Goal: Transaction & Acquisition: Purchase product/service

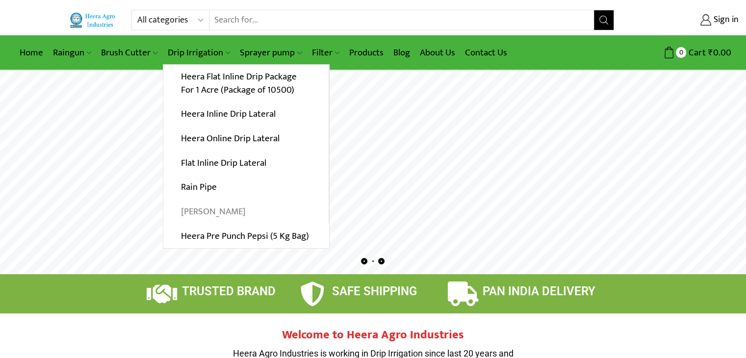
click at [202, 210] on link "[PERSON_NAME]" at bounding box center [245, 212] width 165 height 25
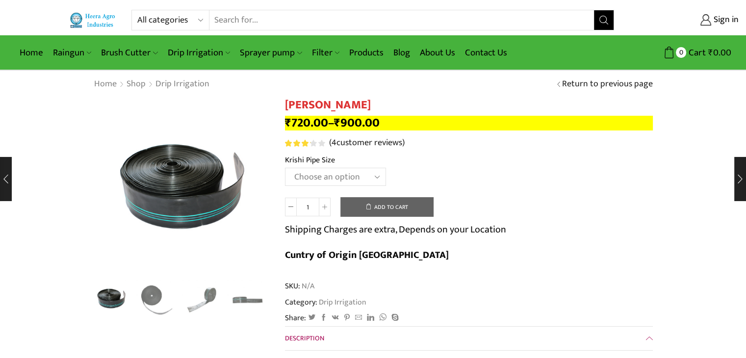
click at [375, 173] on select "Choose an option 10 Kg - 300'ft 8 Kg - 200'ft" at bounding box center [335, 177] width 101 height 18
click at [285, 168] on select "Choose an option 10 Kg - 300'ft 8 Kg - 200'ft" at bounding box center [335, 177] width 101 height 18
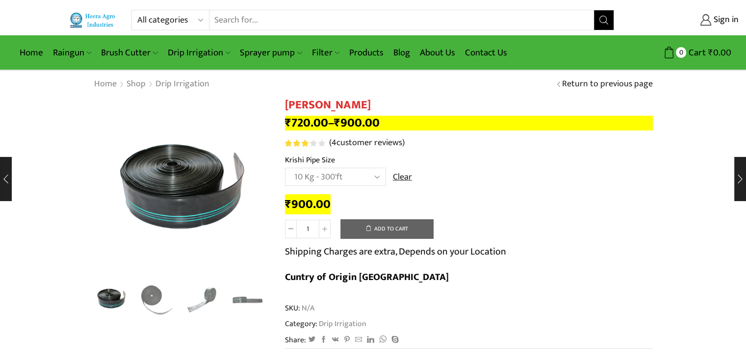
click at [377, 174] on select "Choose an option 10 Kg - 300'ft 8 Kg - 200'ft" at bounding box center [335, 177] width 101 height 18
click at [285, 168] on select "Choose an option 10 Kg - 300'ft 8 Kg - 200'ft" at bounding box center [335, 177] width 101 height 18
click at [500, 209] on div "₹ 900.00" at bounding box center [469, 204] width 368 height 15
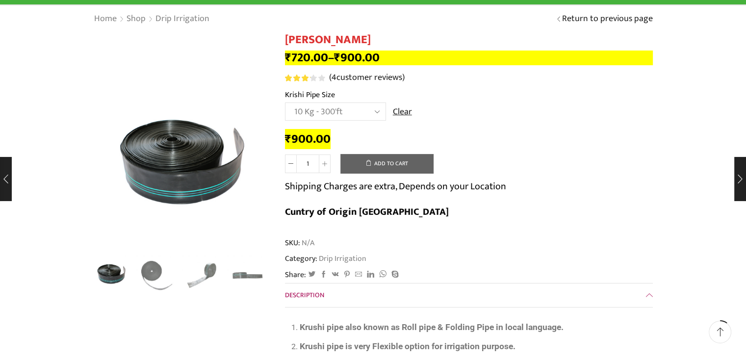
scroll to position [196, 0]
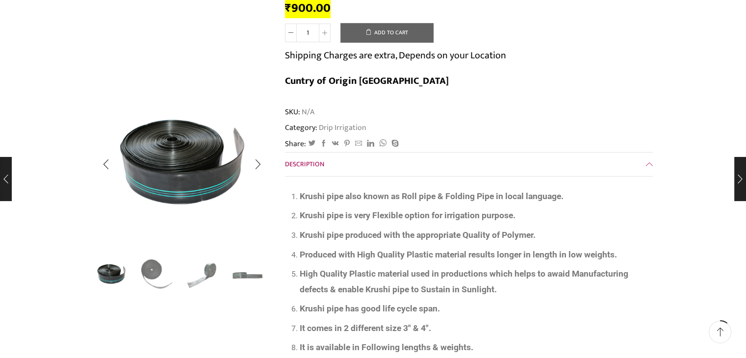
click at [159, 270] on img "2 / 4" at bounding box center [156, 274] width 41 height 41
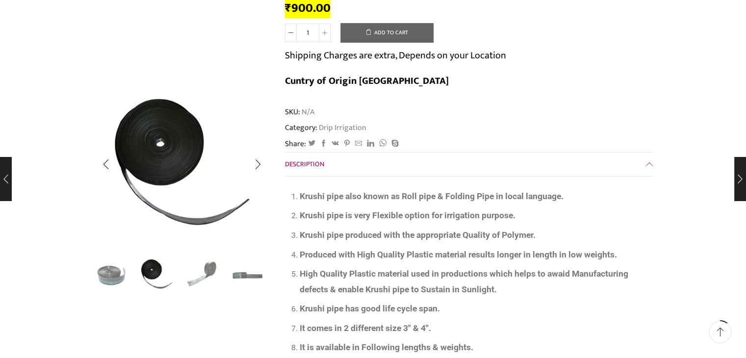
click at [191, 269] on img "3 / 4" at bounding box center [202, 274] width 41 height 41
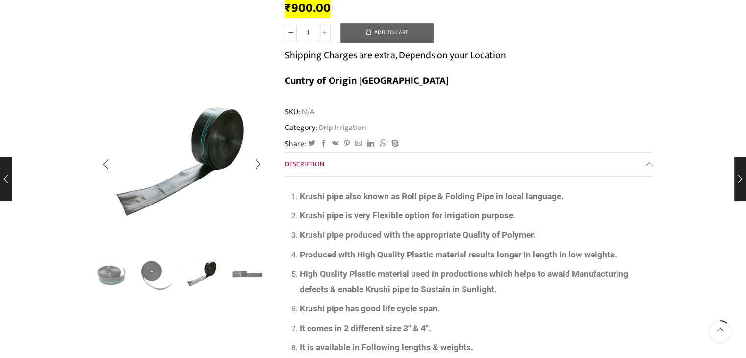
click at [233, 266] on img "4 / 4" at bounding box center [247, 274] width 41 height 41
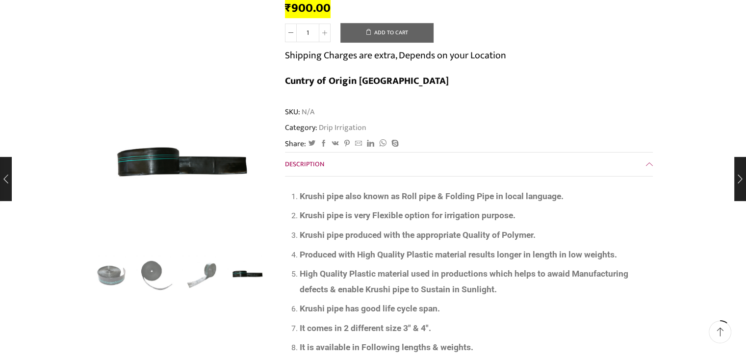
scroll to position [98, 0]
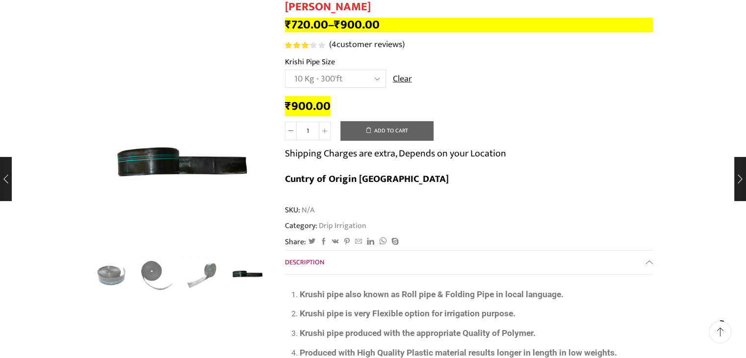
click at [374, 135] on button "Add to cart" at bounding box center [387, 131] width 93 height 20
click at [359, 76] on select "Choose an option 10 Kg - 300'ft 8 Kg - 200'ft" at bounding box center [335, 79] width 101 height 18
select select "8-kg-200ft"
click at [285, 70] on select "Choose an option 10 Kg - 300'ft 8 Kg - 200'ft" at bounding box center [335, 79] width 101 height 18
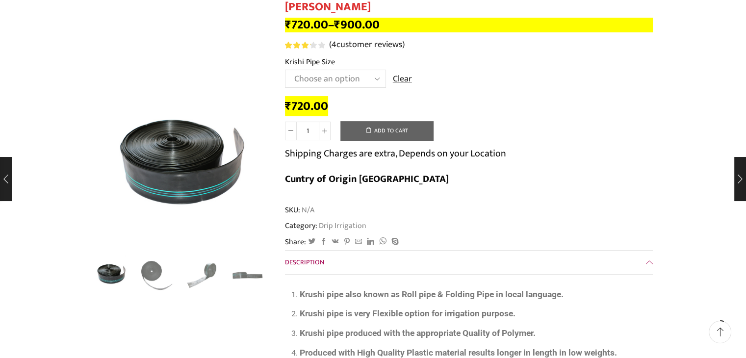
click at [418, 132] on button "Add to cart" at bounding box center [387, 131] width 93 height 20
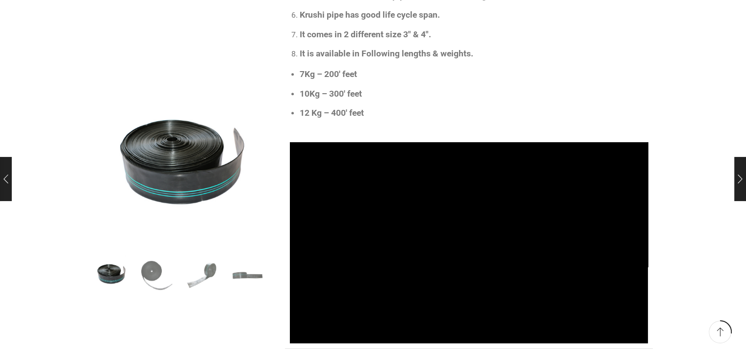
scroll to position [491, 0]
